Goal: Submit feedback/report problem

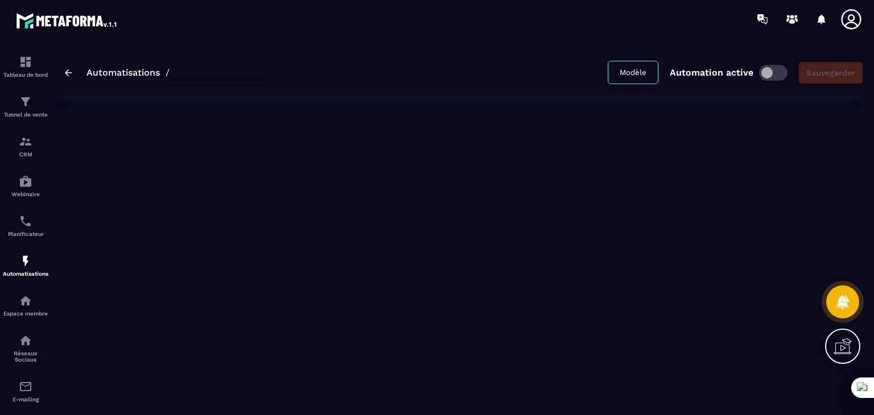
type input "**********"
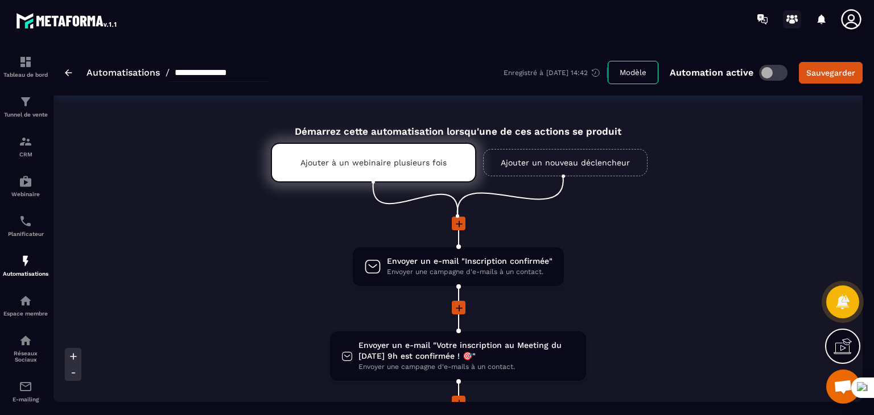
click at [792, 16] on circle at bounding box center [792, 17] width 4 height 4
click at [851, 19] on icon at bounding box center [851, 19] width 20 height 20
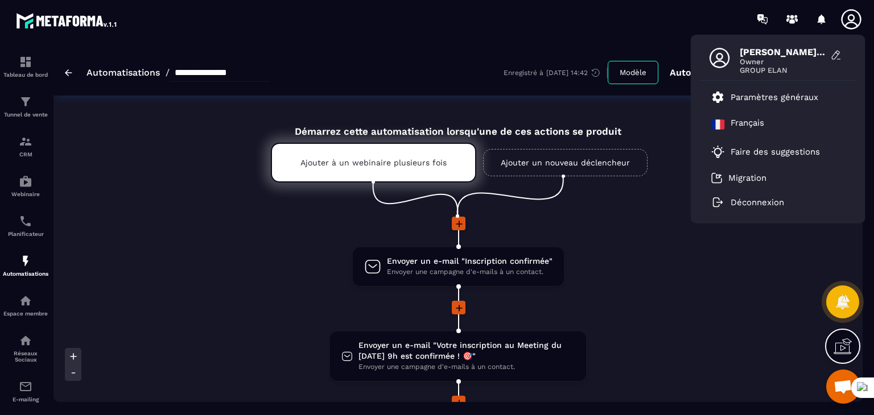
click at [842, 389] on span "Ouvrir le chat" at bounding box center [842, 388] width 19 height 16
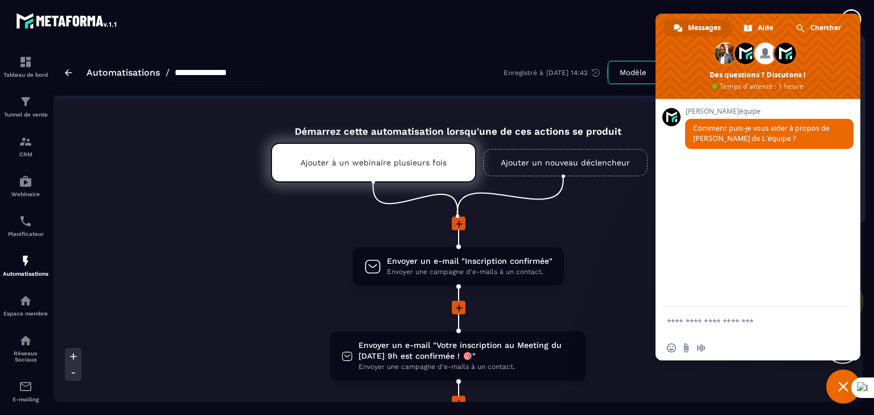
click at [748, 324] on textarea "Entrez votre message..." at bounding box center [746, 321] width 159 height 28
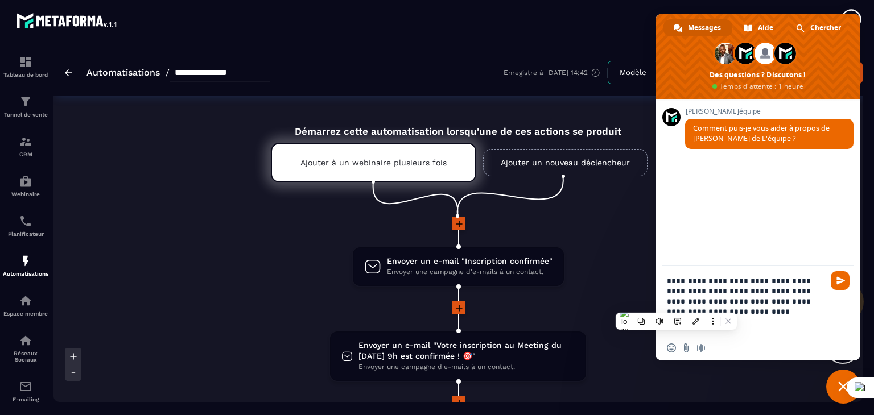
type textarea "**********"
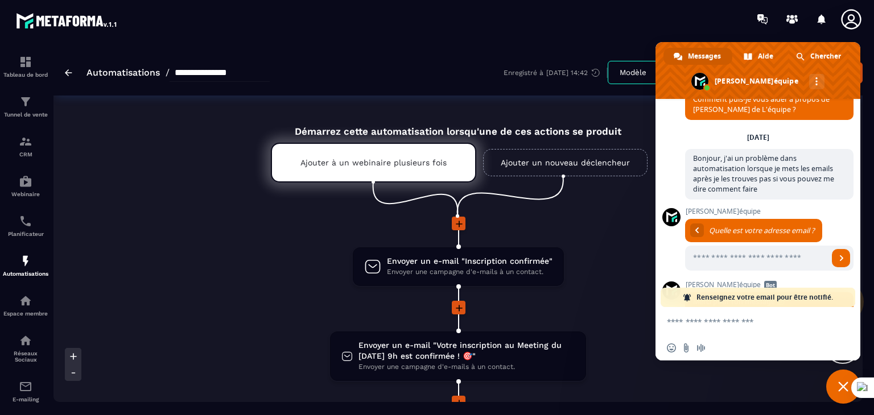
scroll to position [165, 0]
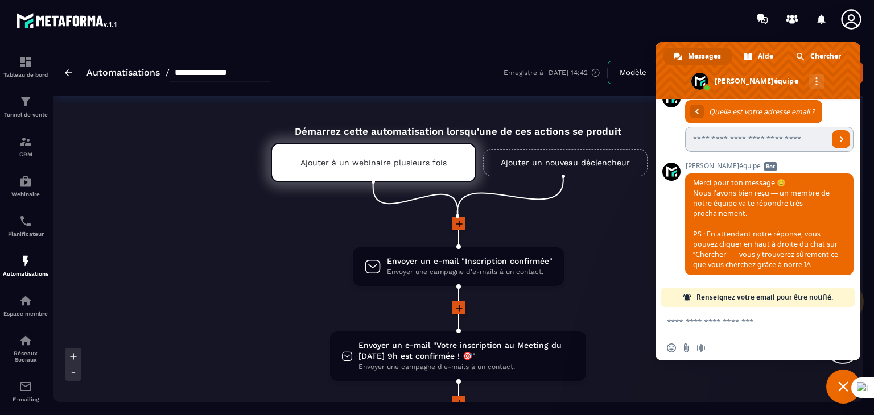
click at [746, 127] on input "Entrez votre adresse email..." at bounding box center [756, 139] width 143 height 25
type input "**********"
click at [838, 136] on span "Envoyer" at bounding box center [841, 139] width 6 height 6
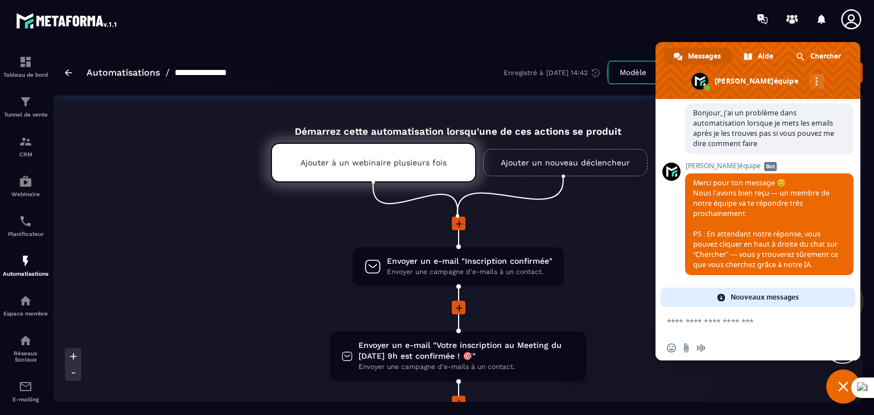
scroll to position [92, 0]
click at [826, 291] on link "Nouveaux messages" at bounding box center [757, 297] width 195 height 19
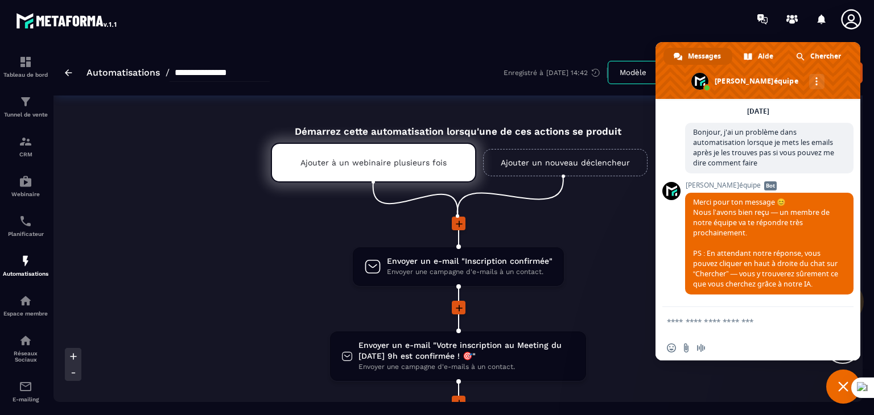
scroll to position [72, 0]
click at [839, 388] on span "Fermer le chat" at bounding box center [843, 387] width 10 height 10
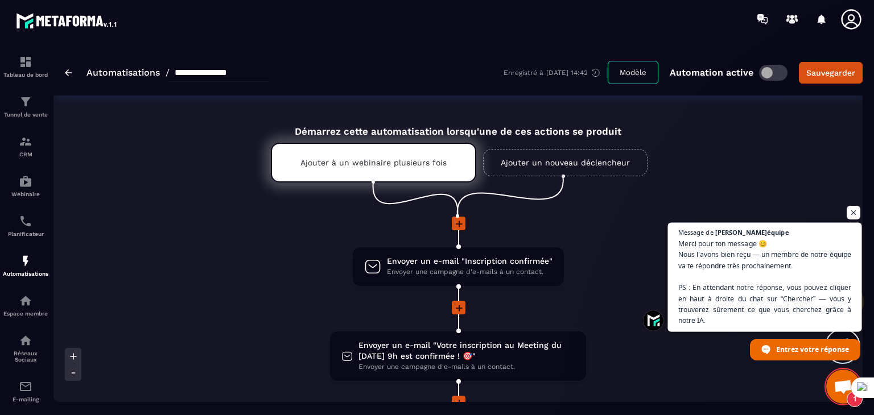
click at [747, 284] on span "Merci pour ton message 😊 Nous l’avons bien reçu — un membre de notre équipe va …" at bounding box center [764, 282] width 173 height 88
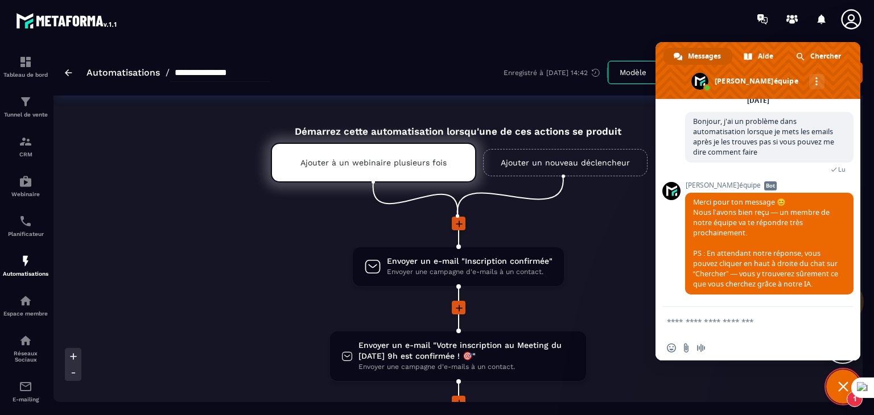
scroll to position [83, 0]
click at [748, 53] on span at bounding box center [747, 56] width 9 height 9
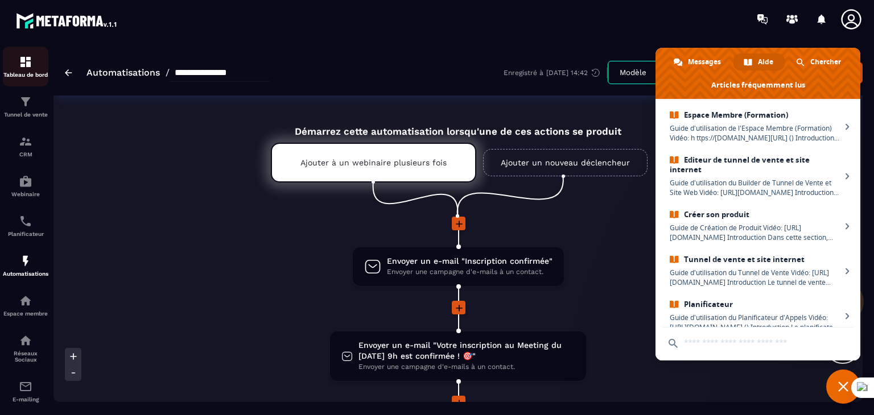
click at [30, 63] on img at bounding box center [26, 62] width 14 height 14
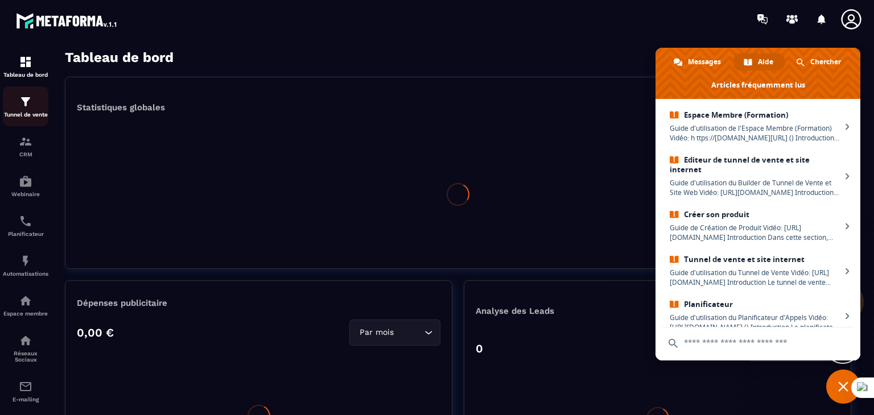
click at [23, 103] on img at bounding box center [26, 102] width 14 height 14
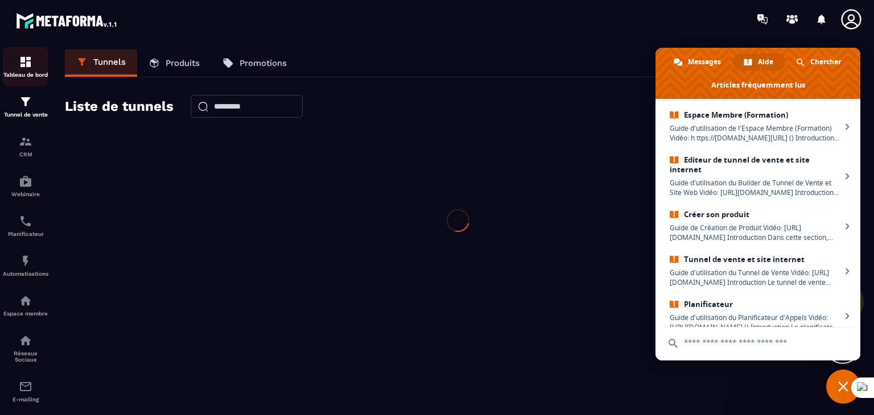
click at [27, 60] on img at bounding box center [26, 62] width 14 height 14
